Goal: Transaction & Acquisition: Purchase product/service

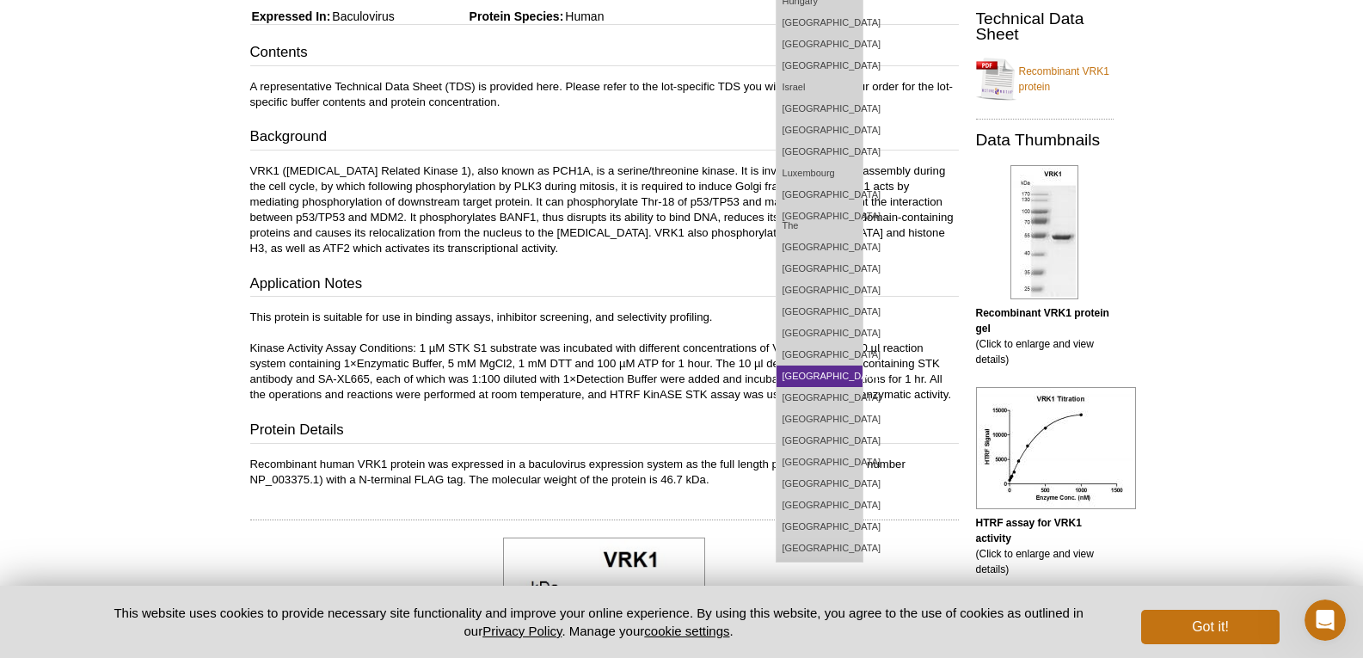
scroll to position [344, 0]
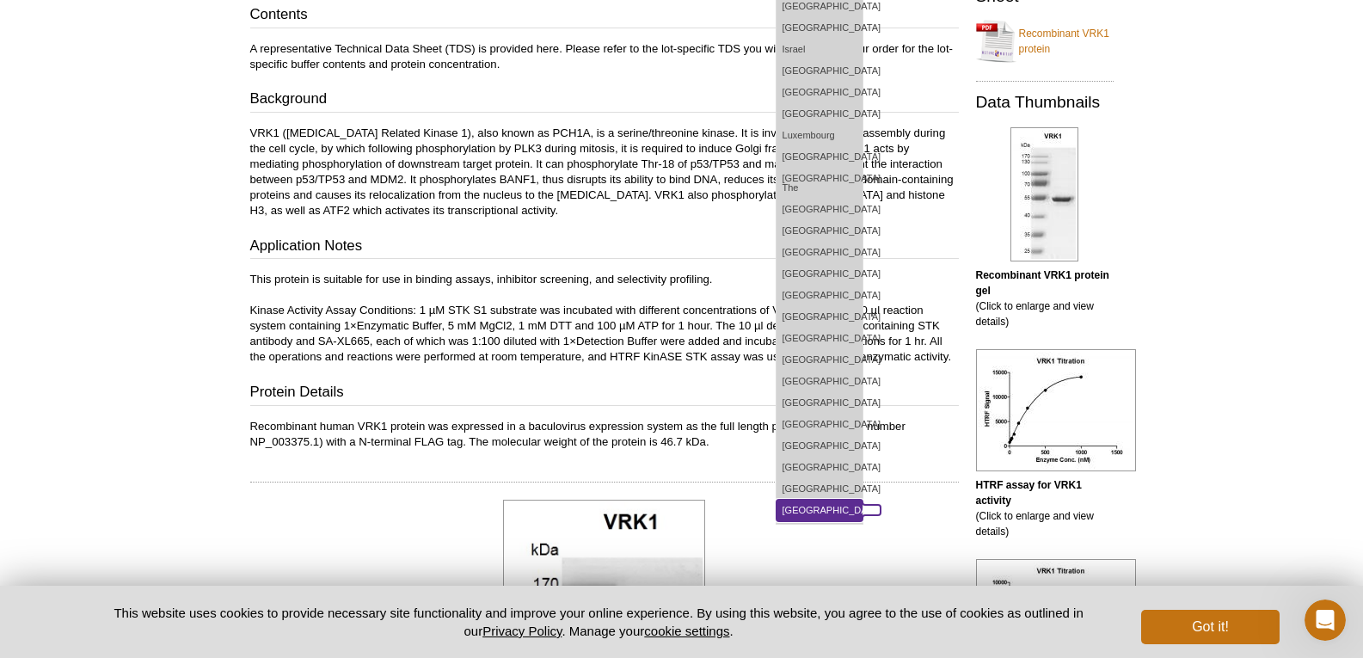
click at [863, 502] on link "[GEOGRAPHIC_DATA]" at bounding box center [820, 510] width 86 height 21
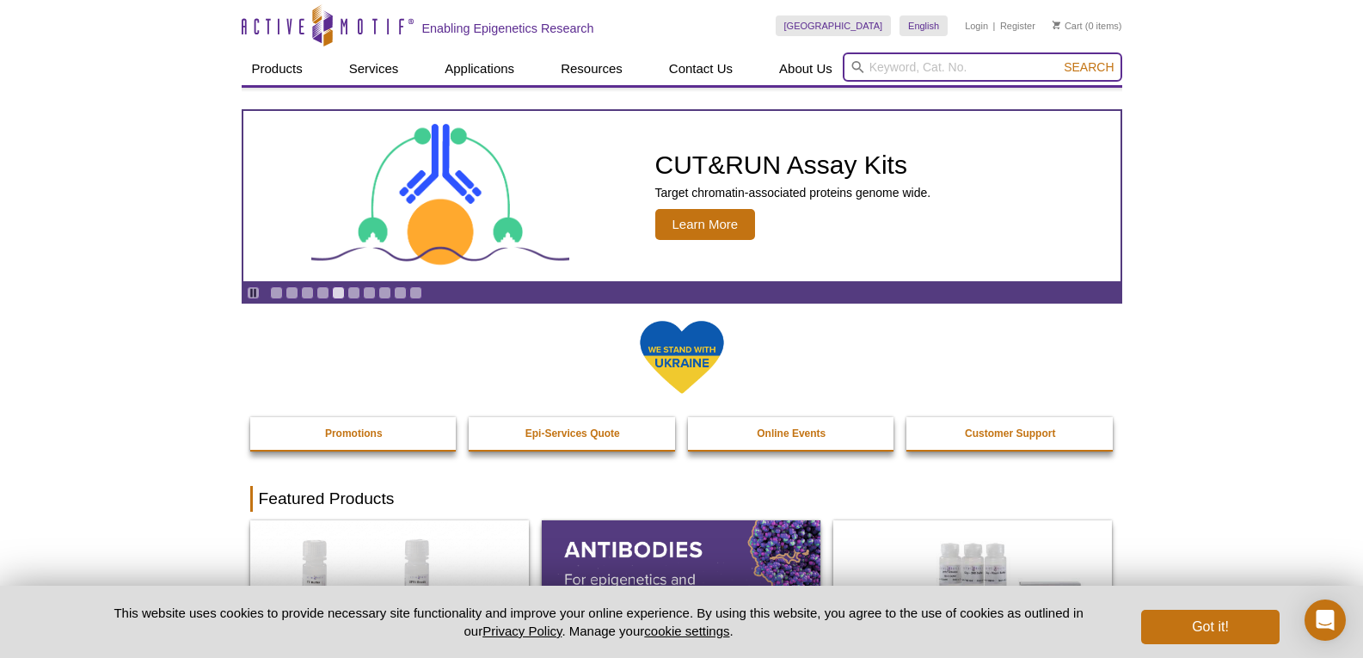
click at [869, 71] on input "search" at bounding box center [982, 66] width 279 height 29
paste input "81096"
type input "81096"
click at [1097, 62] on span "Search" at bounding box center [1089, 67] width 50 height 14
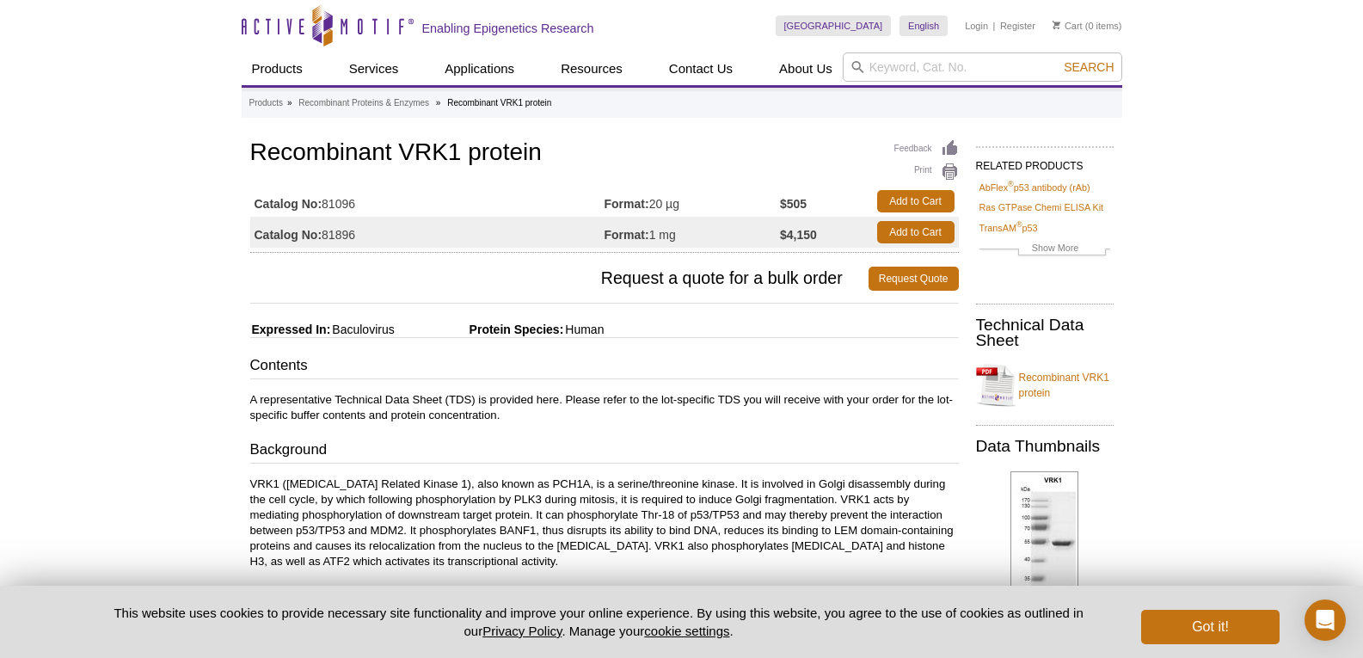
drag, startPoint x: 367, startPoint y: 203, endPoint x: 327, endPoint y: 204, distance: 40.4
click at [327, 204] on td "Catalog No: 81096" at bounding box center [427, 201] width 354 height 31
copy td "81096"
drag, startPoint x: 539, startPoint y: 155, endPoint x: 250, endPoint y: 147, distance: 289.1
click at [250, 147] on h1 "Recombinant VRK1 protein" at bounding box center [604, 153] width 709 height 29
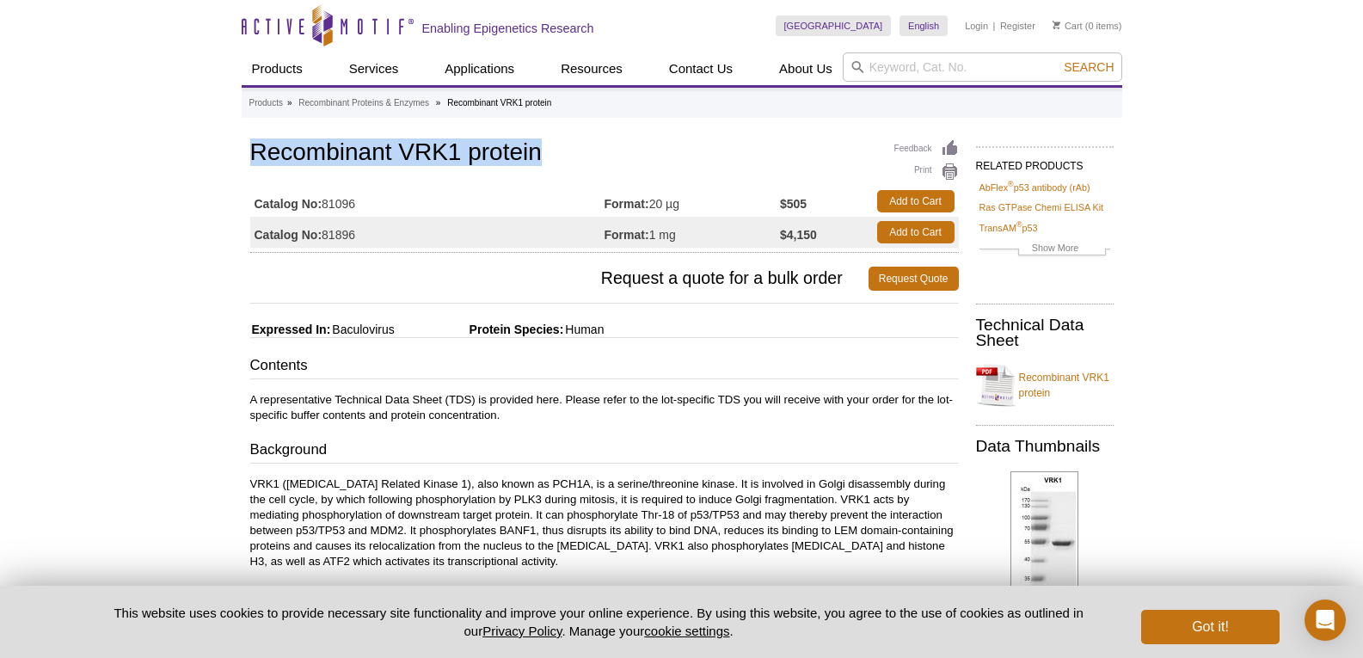
copy h1 "Recombinant VRK1 protein"
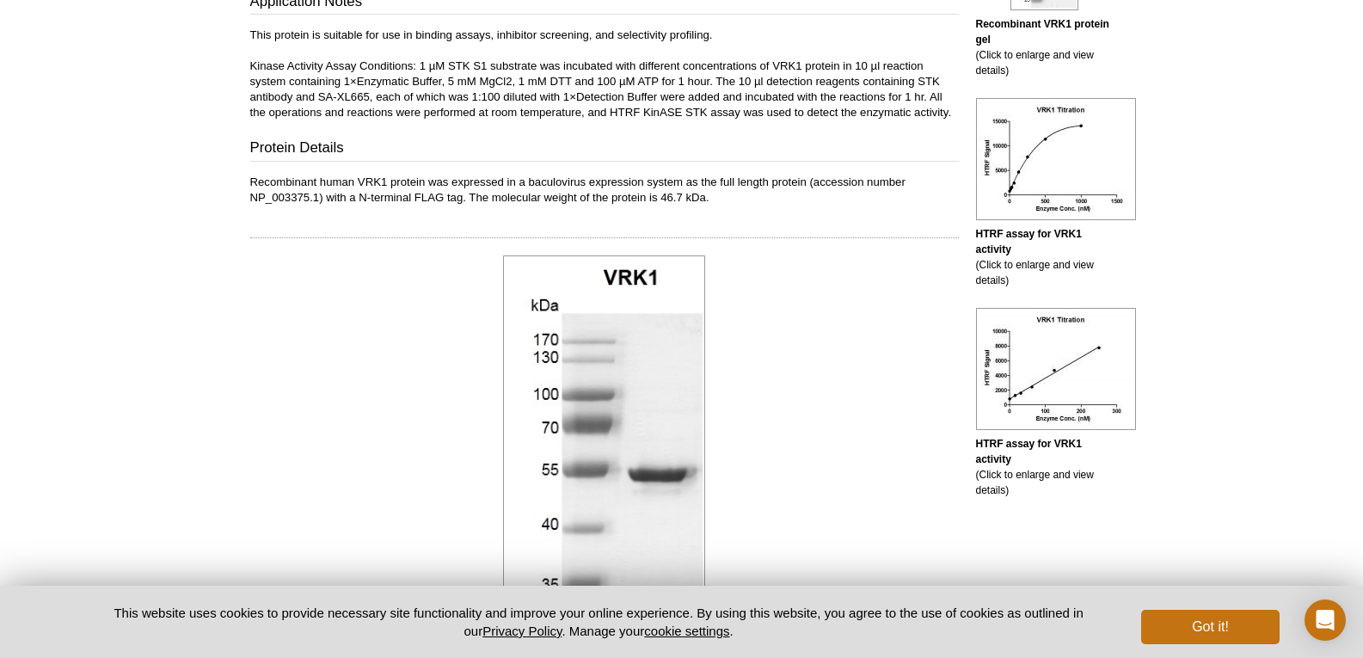
scroll to position [860, 0]
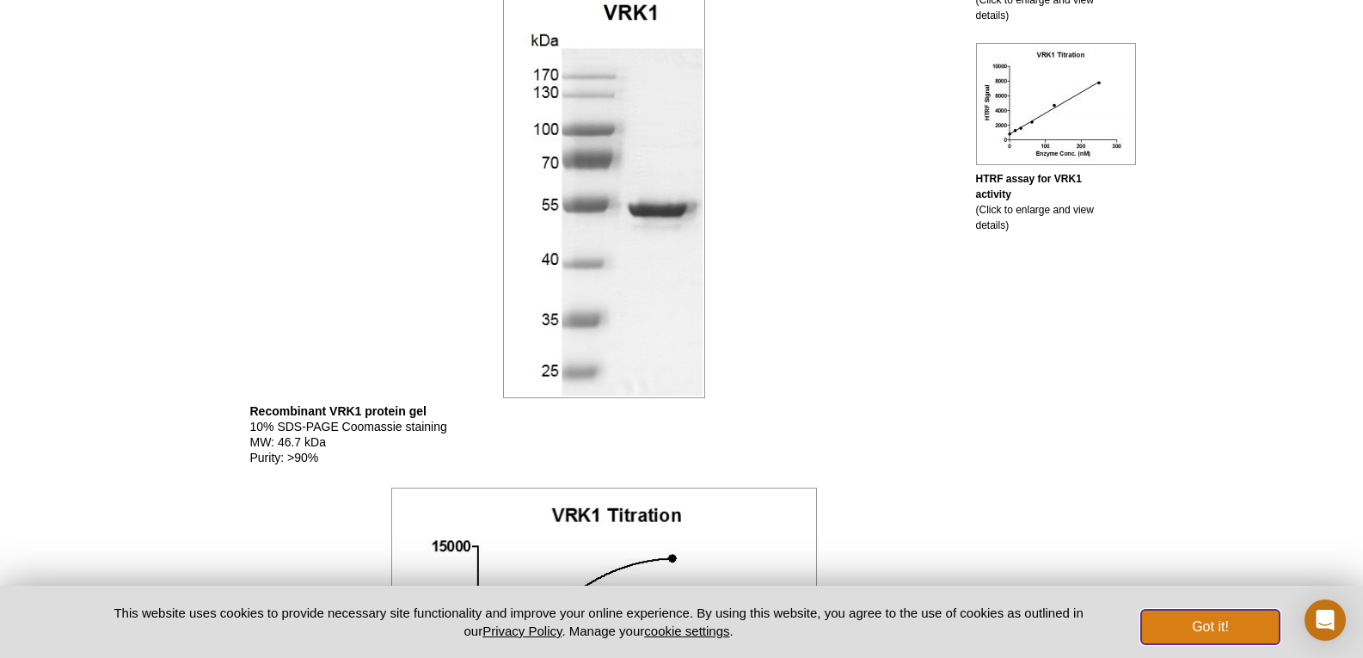
click at [1224, 630] on button "Got it!" at bounding box center [1210, 627] width 138 height 34
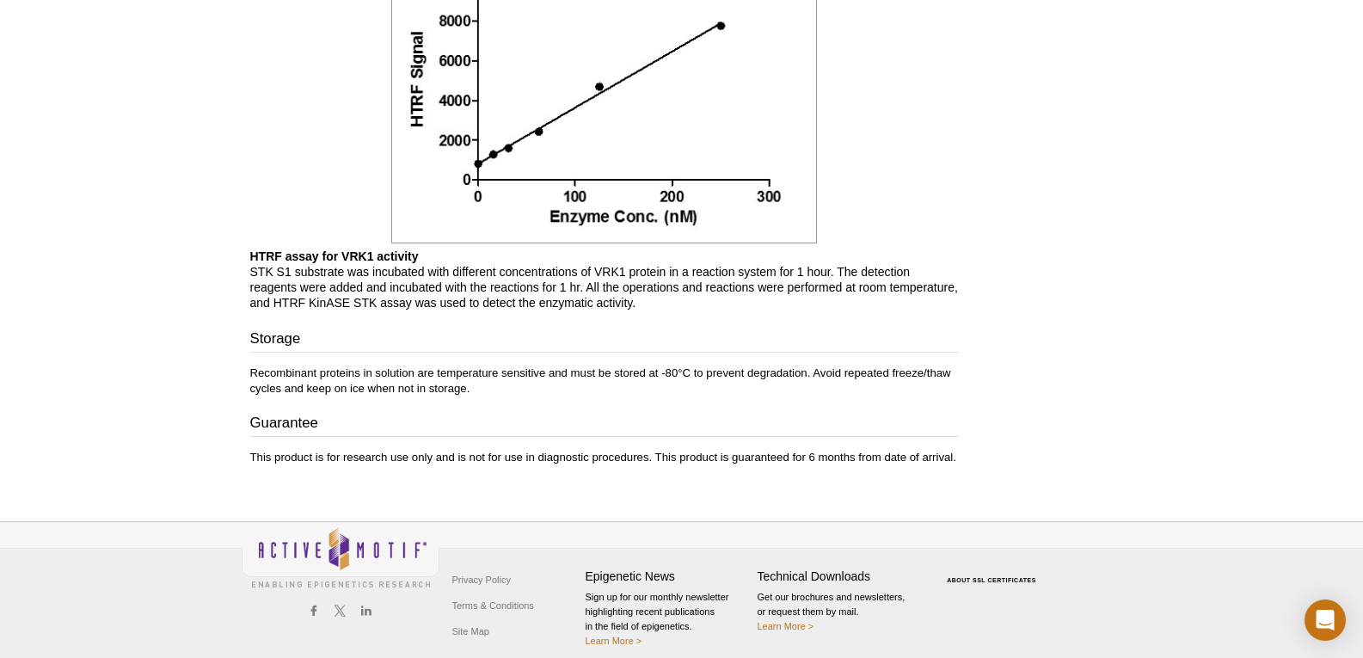
scroll to position [1850, 0]
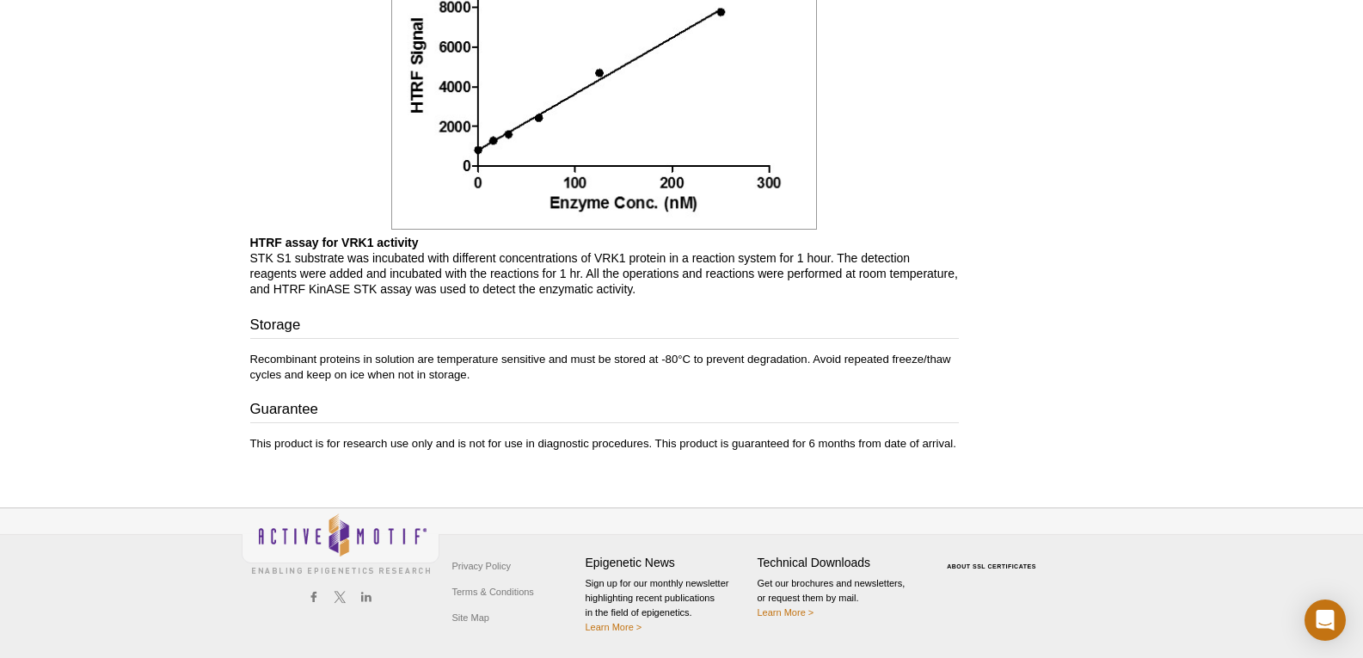
drag, startPoint x: 451, startPoint y: 535, endPoint x: 268, endPoint y: 530, distance: 183.3
click at [268, 530] on div "Privacy Policy Terms & Conditions Site Map Epigenetic News Sign up for our mont…" at bounding box center [682, 578] width 881 height 141
drag, startPoint x: 267, startPoint y: 529, endPoint x: 556, endPoint y: 551, distance: 289.0
click at [556, 551] on div "Privacy Policy Terms & Conditions Site Map Epigenetic News Sign up for our mont…" at bounding box center [682, 578] width 881 height 141
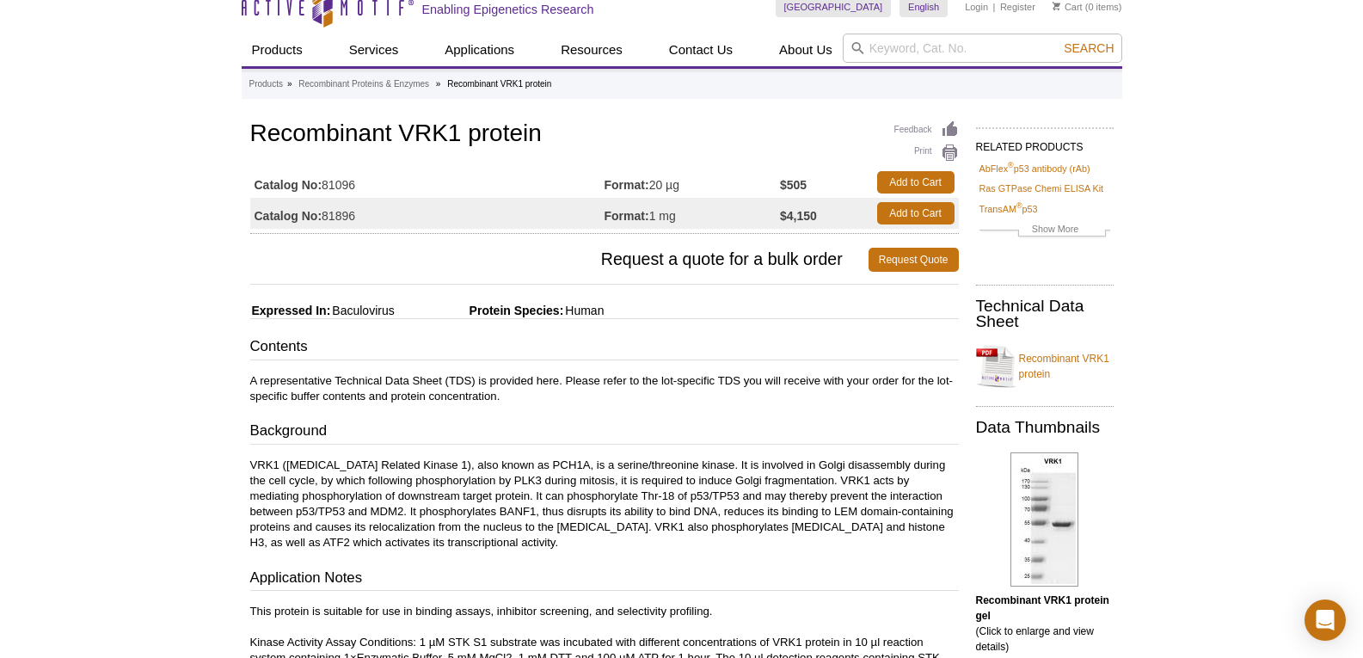
scroll to position [0, 0]
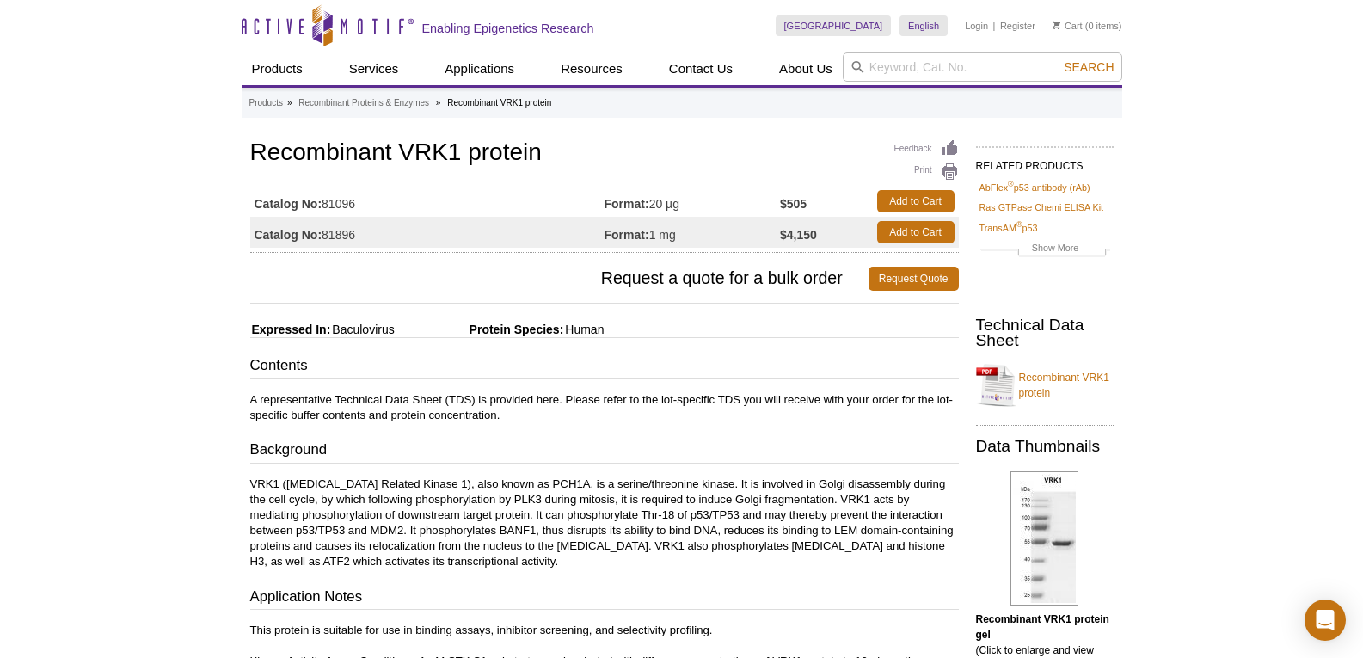
drag, startPoint x: 680, startPoint y: 204, endPoint x: 669, endPoint y: 203, distance: 11.2
click at [669, 203] on td "Format: 20 µg" at bounding box center [693, 201] width 176 height 31
copy td "µg"
drag, startPoint x: 808, startPoint y: 203, endPoint x: 792, endPoint y: 204, distance: 16.4
click at [789, 204] on strong "$505" at bounding box center [793, 203] width 27 height 15
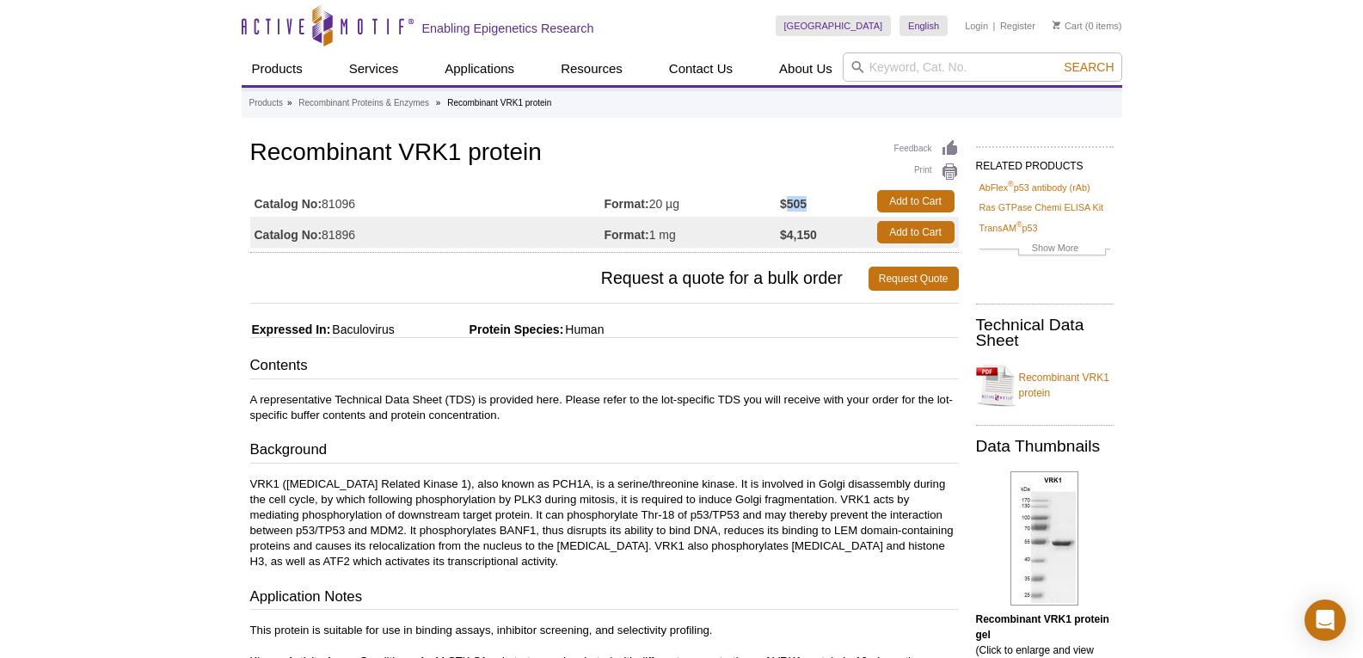
copy strong "505"
click at [975, 26] on link "Login" at bounding box center [976, 26] width 23 height 12
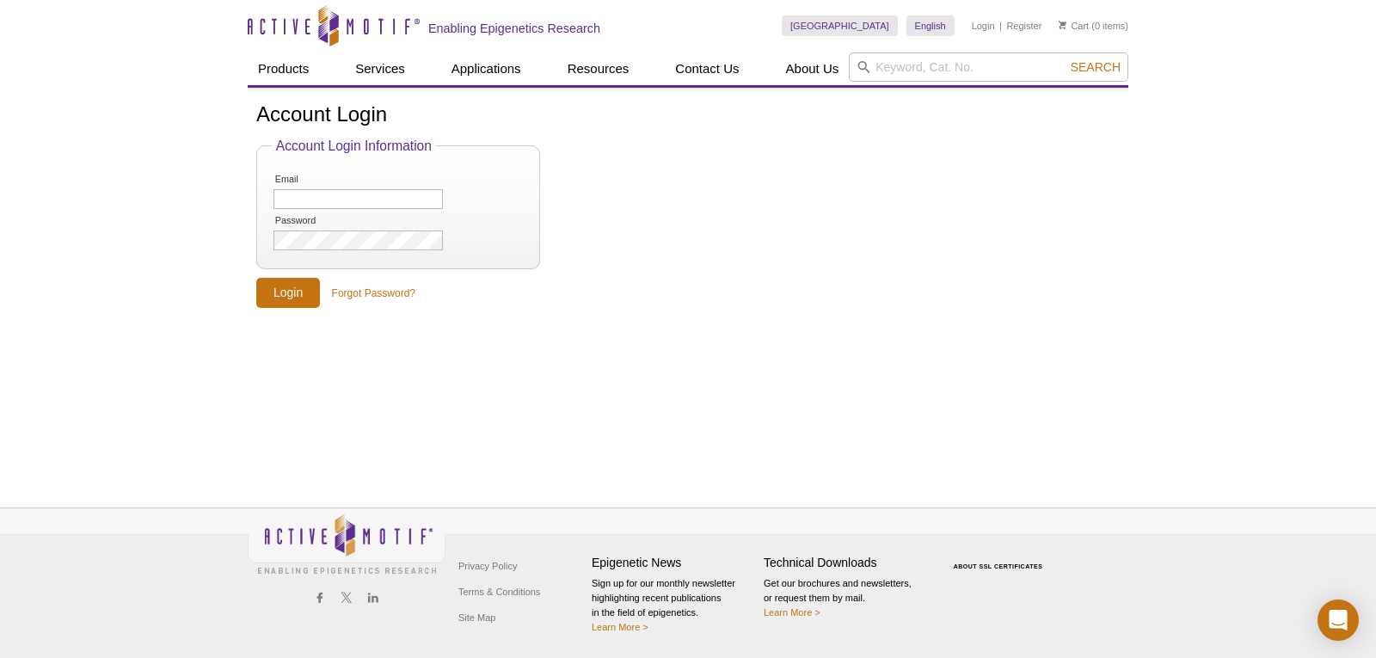
click at [378, 203] on input "Email" at bounding box center [357, 199] width 169 height 20
type input "za"
